Goal: Find contact information: Find contact information

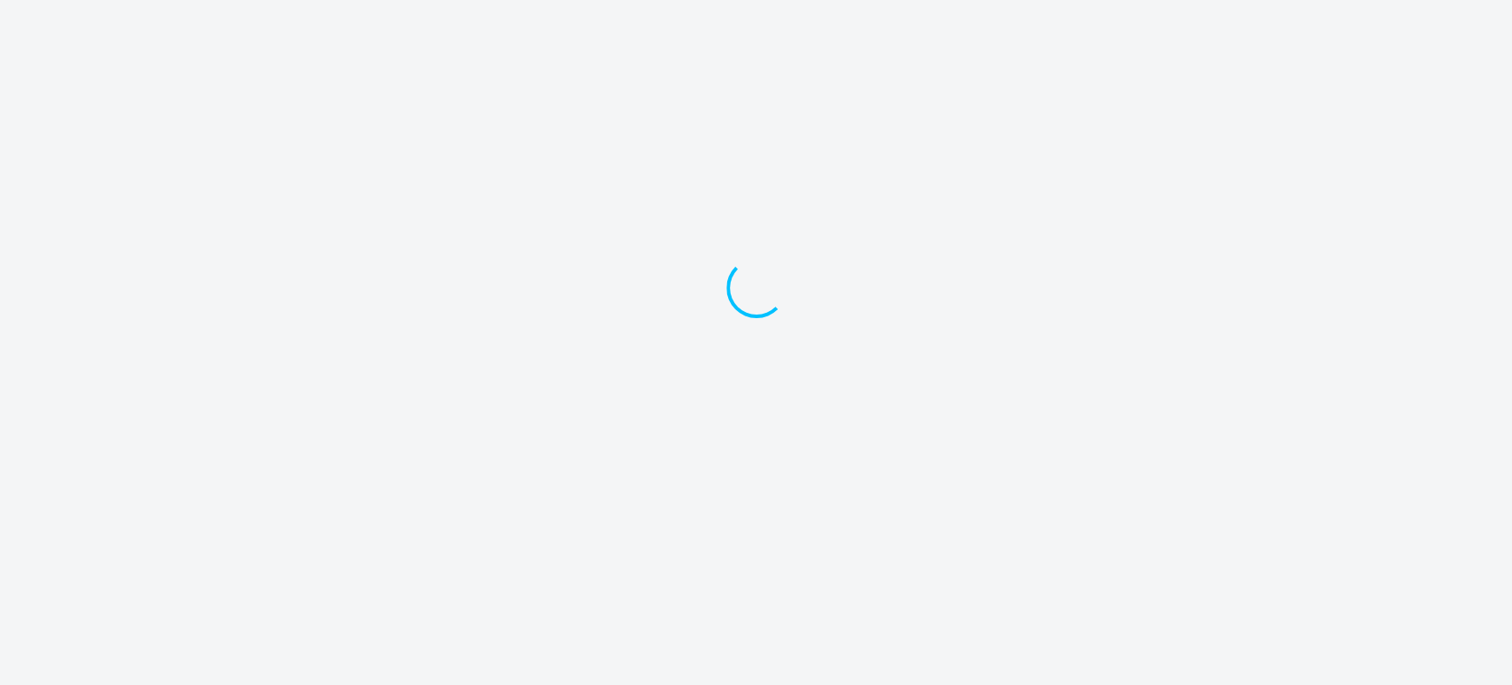
select select "30"
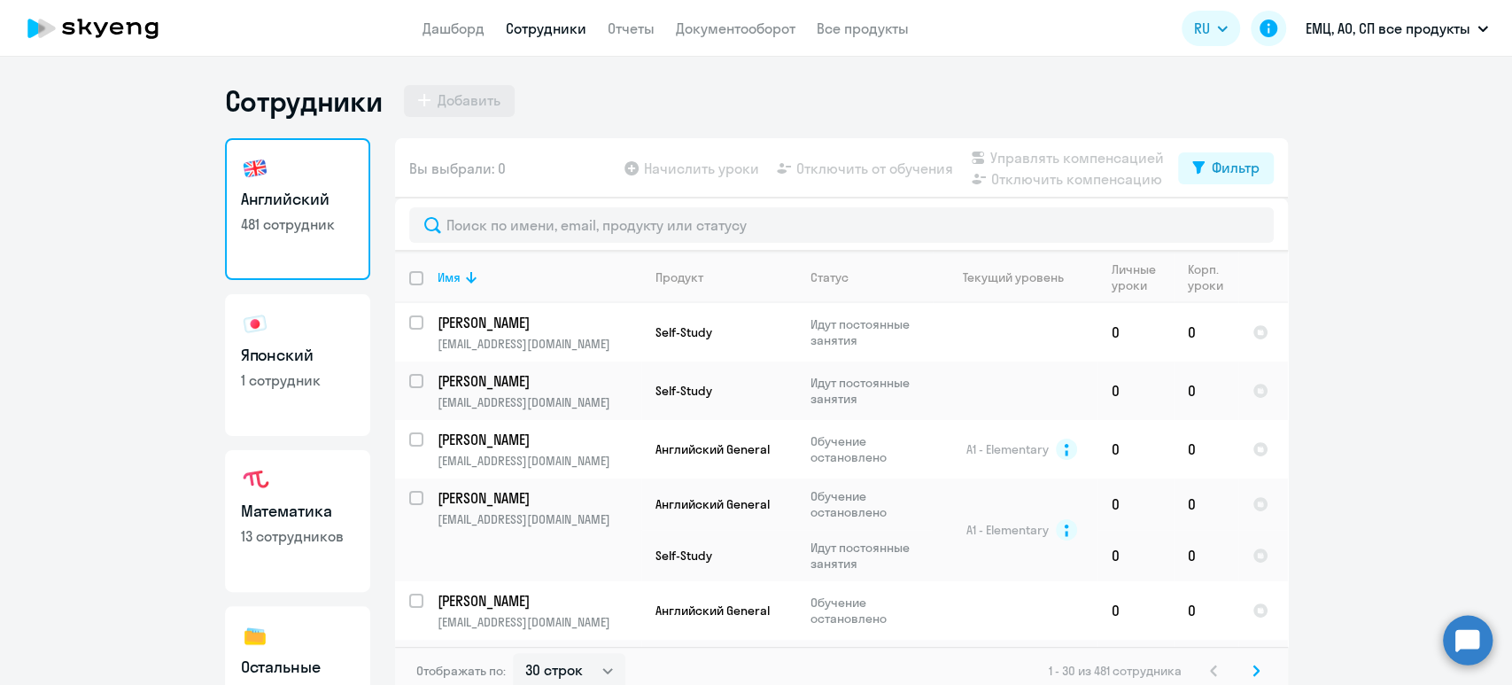
click at [283, 349] on h3 "Японский" at bounding box center [297, 355] width 113 height 23
select select "30"
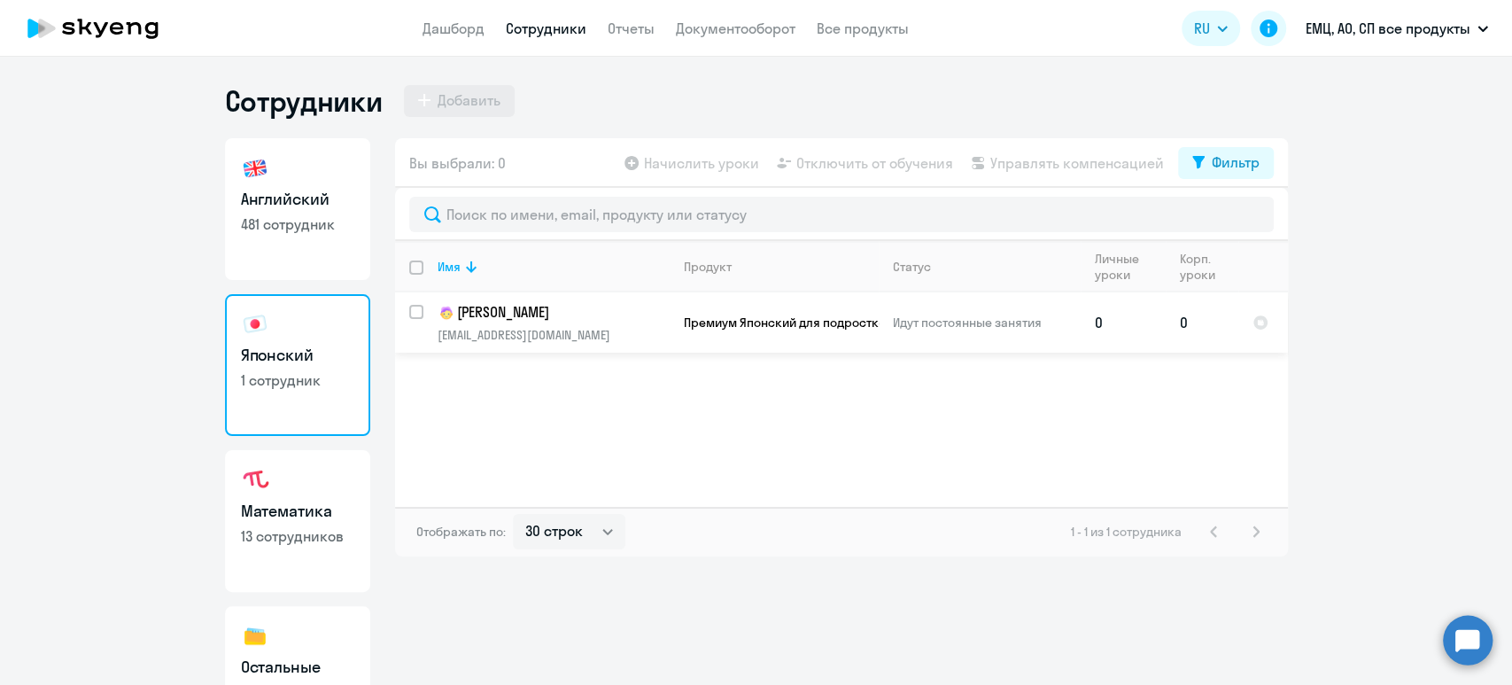
click at [520, 314] on p "[PERSON_NAME]" at bounding box center [553, 312] width 231 height 21
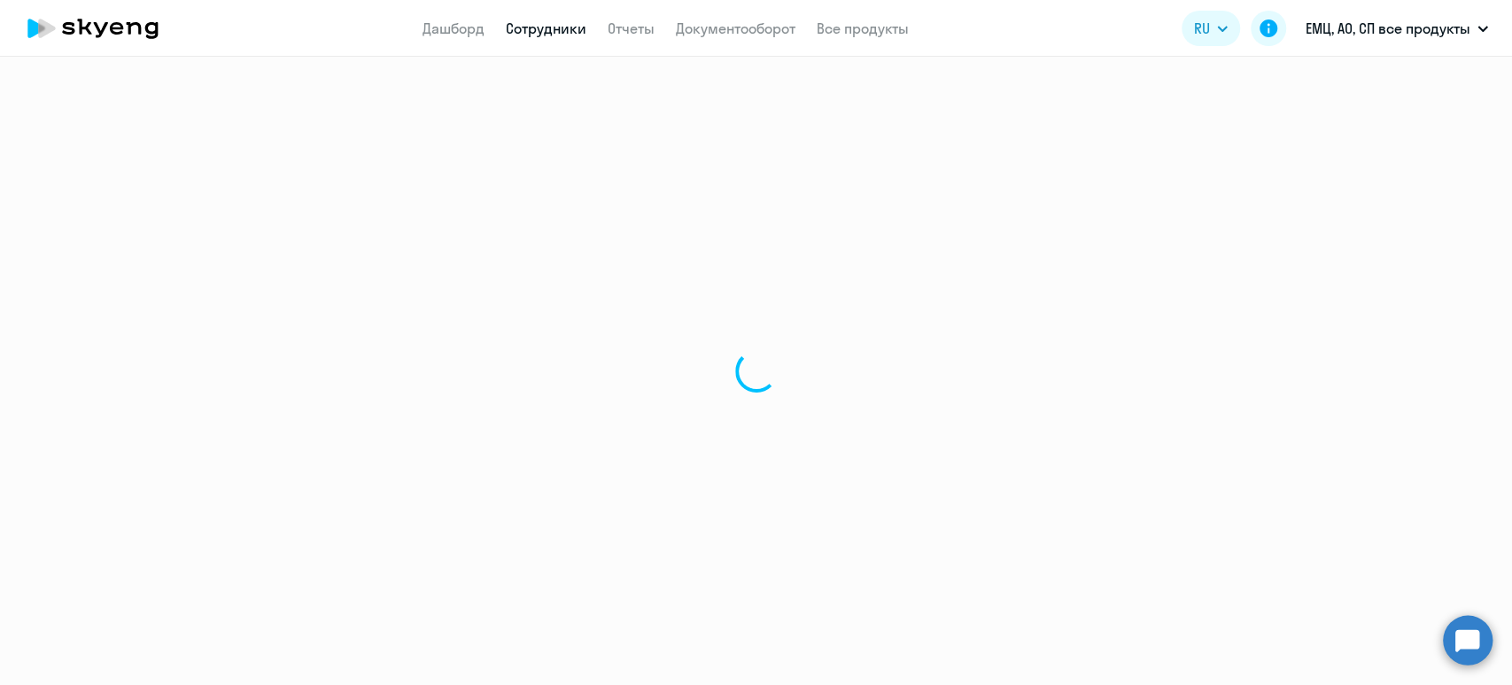
select select "english"
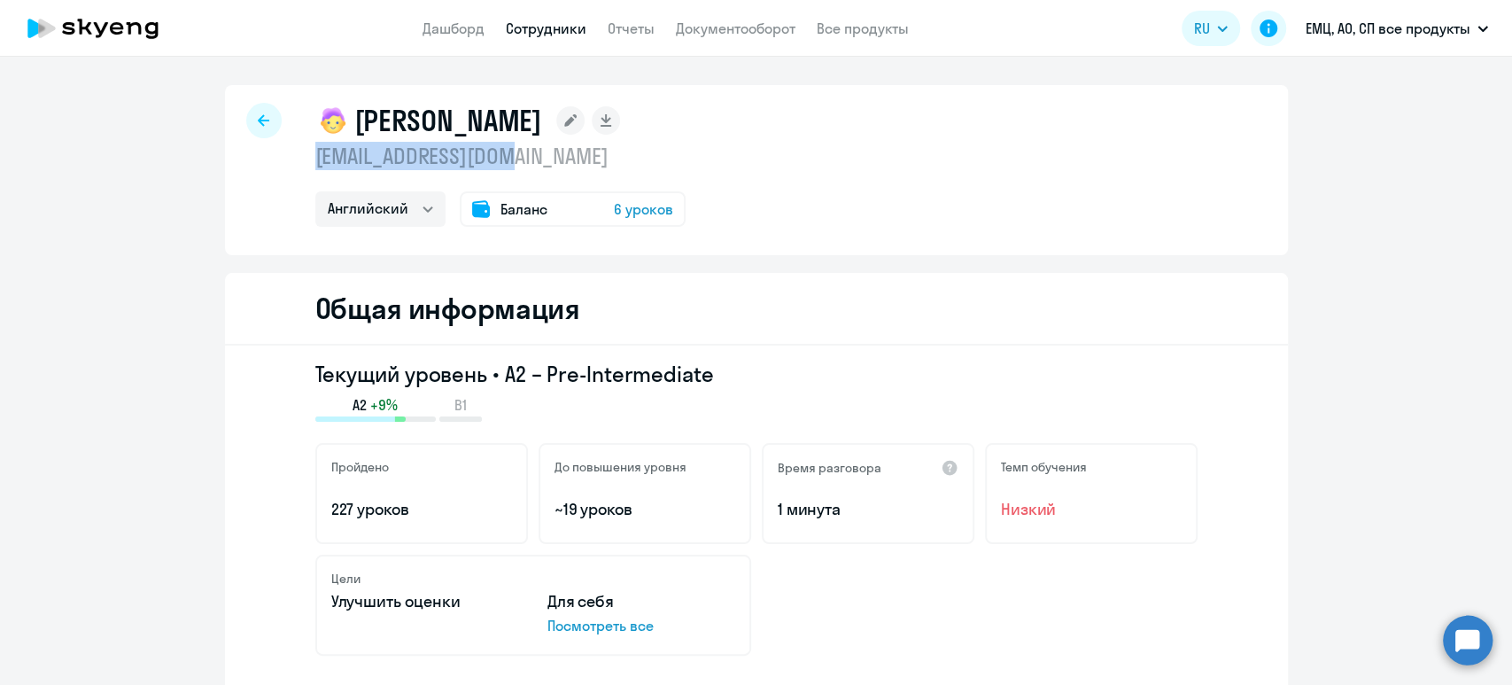
drag, startPoint x: 557, startPoint y: 159, endPoint x: 299, endPoint y: 163, distance: 257.8
click at [299, 163] on div "[PERSON_NAME] [EMAIL_ADDRESS][DOMAIN_NAME] Остальные Японский Английский Баланс…" at bounding box center [756, 170] width 1063 height 170
copy p "[EMAIL_ADDRESS][DOMAIN_NAME]"
